Goal: Find specific page/section: Find specific page/section

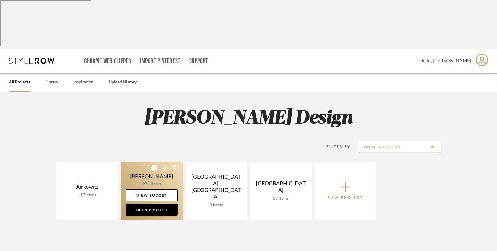
drag, startPoint x: 166, startPoint y: 143, endPoint x: 157, endPoint y: 141, distance: 8.9
click at [166, 189] on link "View Budget" at bounding box center [152, 195] width 52 height 12
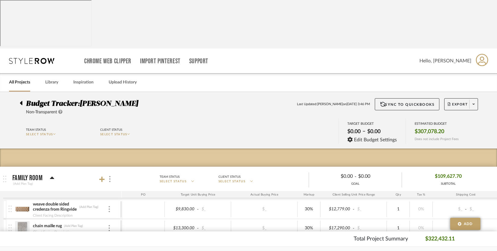
click at [16, 78] on link "All Projects" at bounding box center [19, 82] width 21 height 8
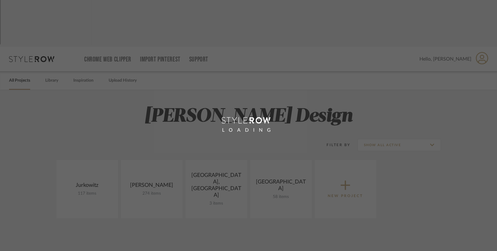
scroll to position [1, 0]
